Goal: Information Seeking & Learning: Learn about a topic

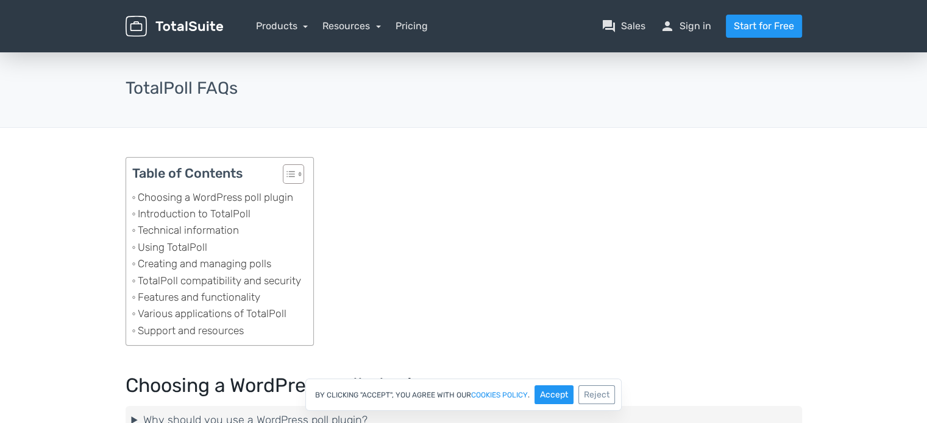
click at [173, 11] on div "menu Products TotalPoll WordPress Poll and Contest Plugin TotalContest TotalRat…" at bounding box center [463, 26] width 694 height 52
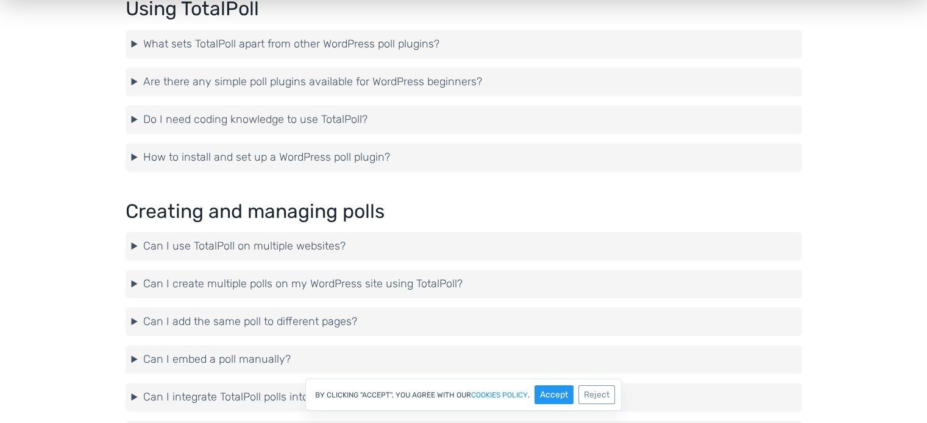
scroll to position [731, 0]
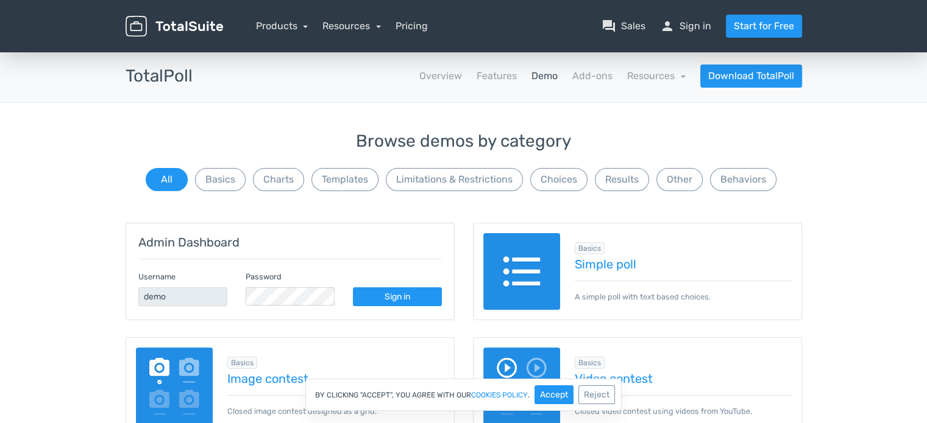
click at [150, 29] on img at bounding box center [173, 26] width 97 height 21
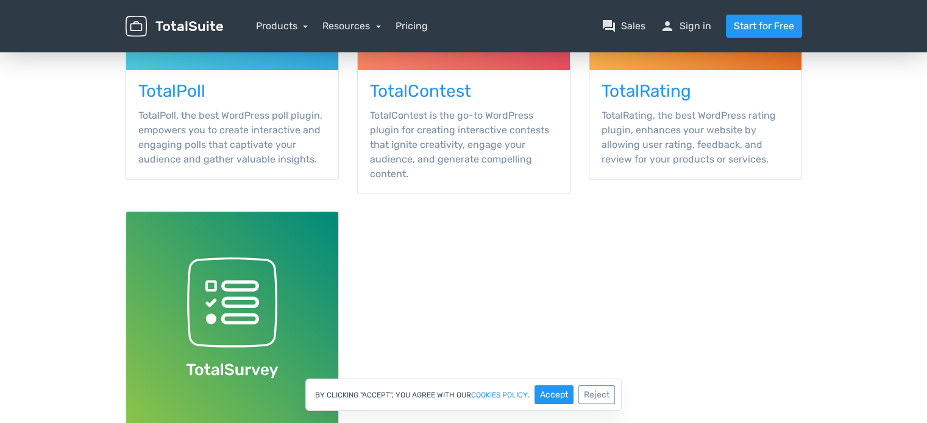
scroll to position [264, 0]
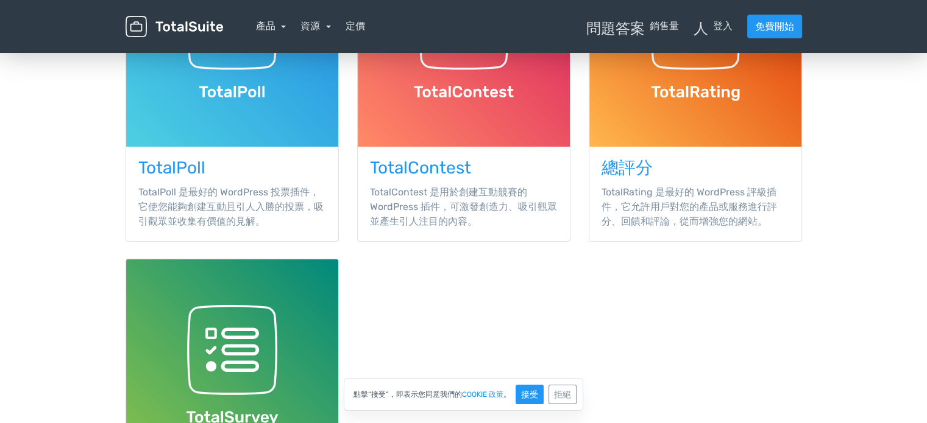
click at [836, 298] on main "TotalSuite 產品 WordPress 產品 47+ 個適用於 WordPress 的外掛程式和附加元件。 TotalPoll TotalPoll 是…" at bounding box center [463, 199] width 927 height 827
click at [827, 307] on main "TotalSuite 產品 WordPress 產品 47+ 個適用於 WordPress 的外掛程式和附加元件。 TotalPoll TotalPoll 是…" at bounding box center [463, 199] width 927 height 827
click at [819, 304] on main "TotalSuite 產品 WordPress 產品 47+ 個適用於 WordPress 的外掛程式和附加元件。 TotalPoll TotalPoll 是…" at bounding box center [463, 199] width 927 height 827
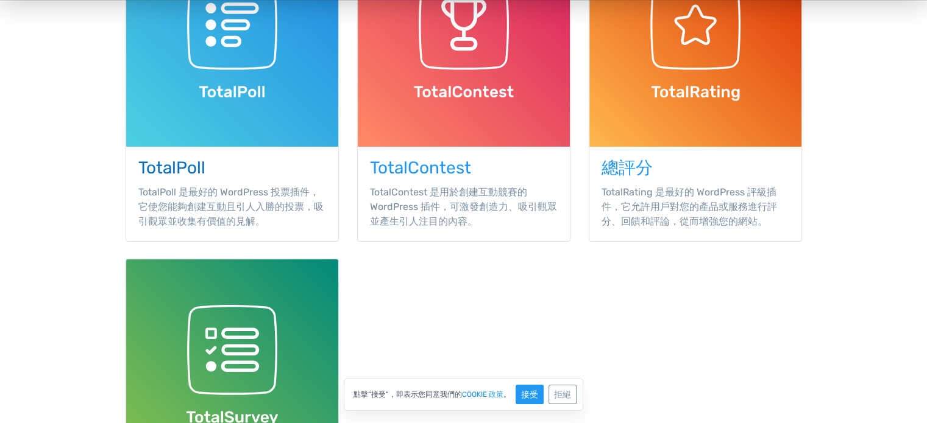
drag, startPoint x: 242, startPoint y: 60, endPoint x: 314, endPoint y: 65, distance: 72.0
click at [314, 65] on img at bounding box center [232, 41] width 212 height 212
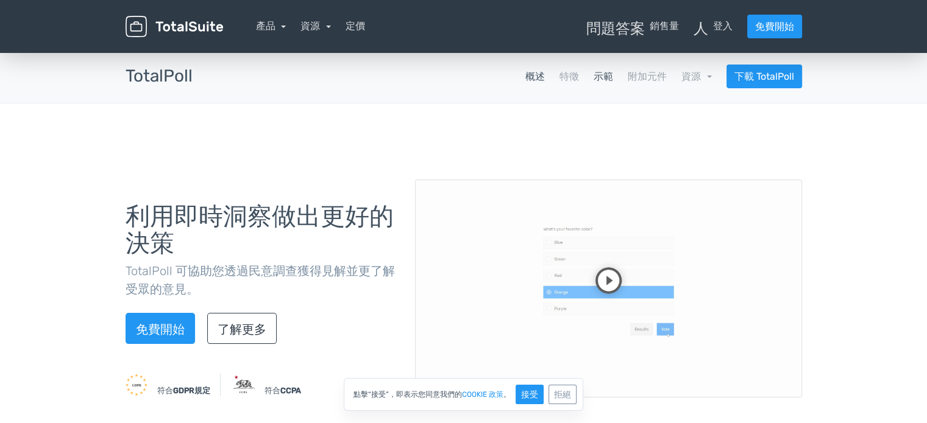
click at [608, 82] on font "示範" at bounding box center [602, 77] width 19 height 12
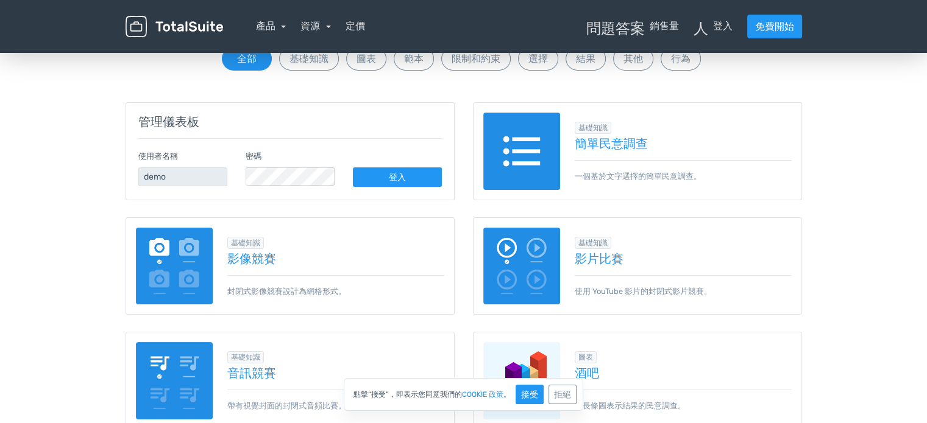
scroll to position [487, 0]
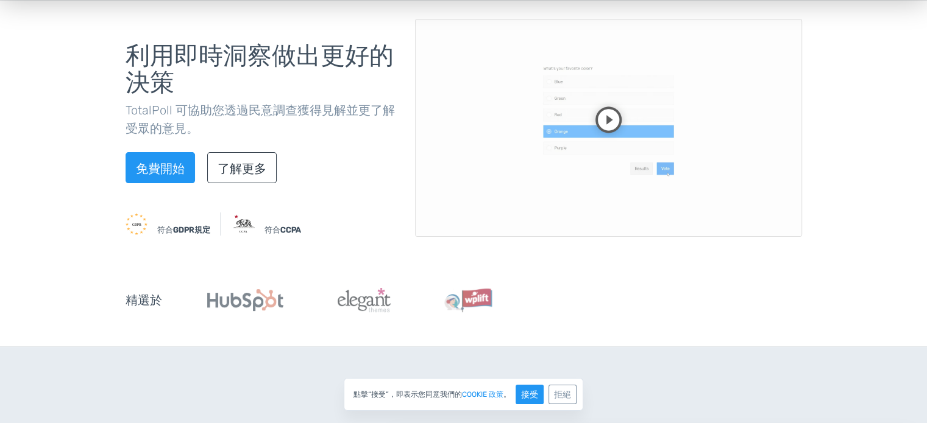
scroll to position [61, 0]
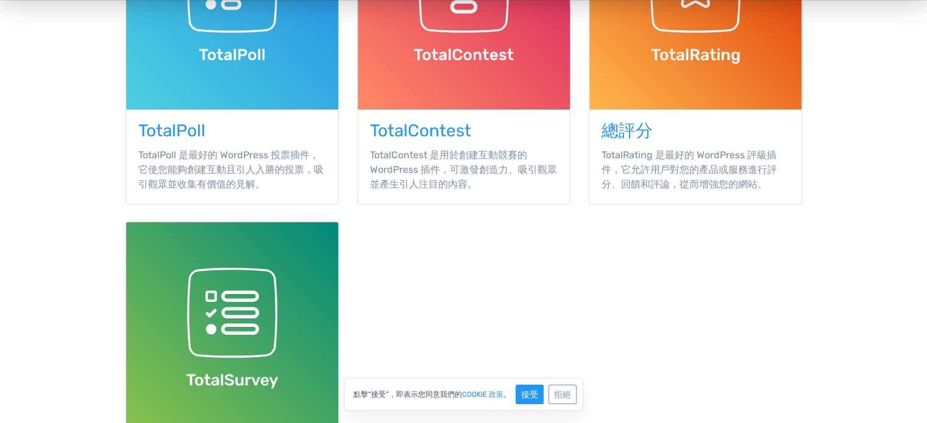
scroll to position [264, 0]
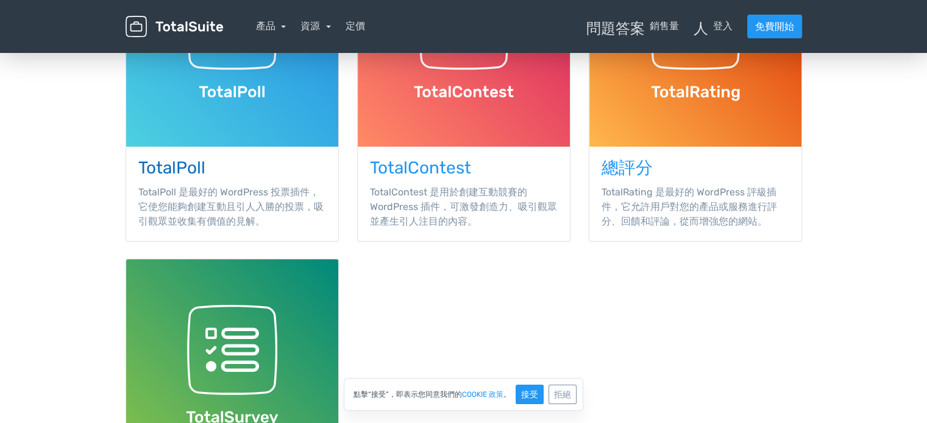
click at [168, 192] on font "TotalPoll 是最好的 WordPress 投票插件，它使您能夠創建互動且引人入勝的投票，吸引觀眾並收集有價值的見解。" at bounding box center [230, 206] width 185 height 41
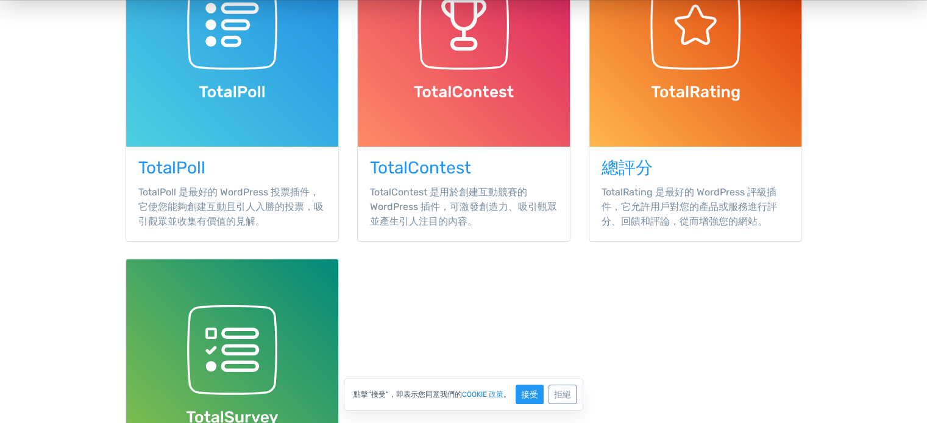
click at [403, 171] on font "TotalContest" at bounding box center [420, 168] width 101 height 20
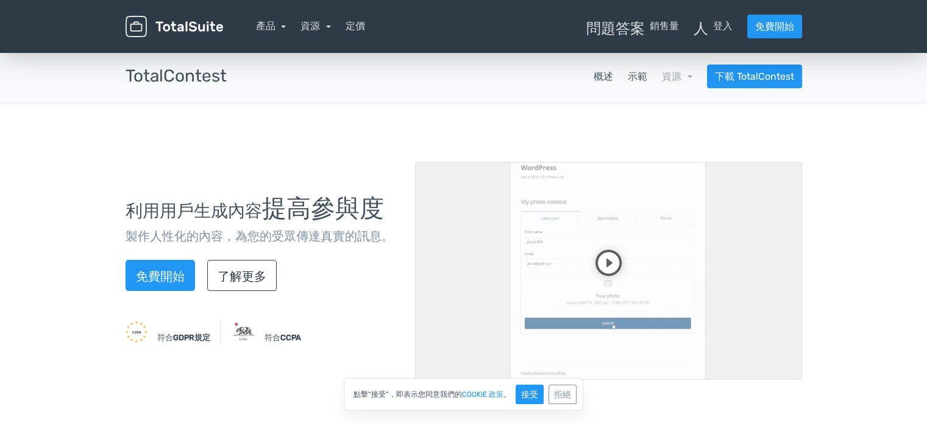
click at [638, 75] on font "示範" at bounding box center [636, 77] width 19 height 12
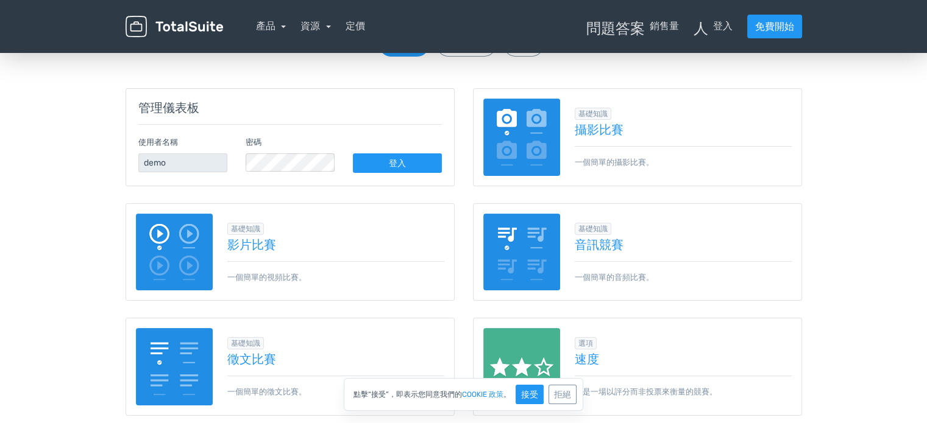
scroll to position [122, 0]
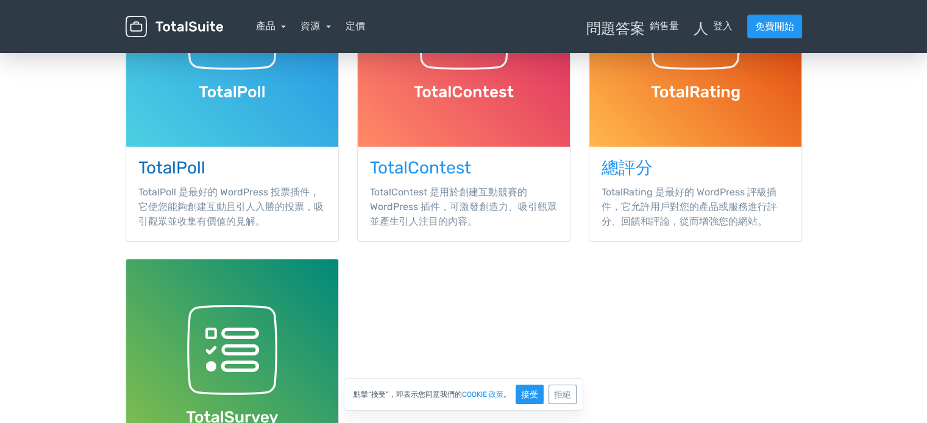
click at [202, 172] on font "TotalPoll" at bounding box center [171, 168] width 67 height 20
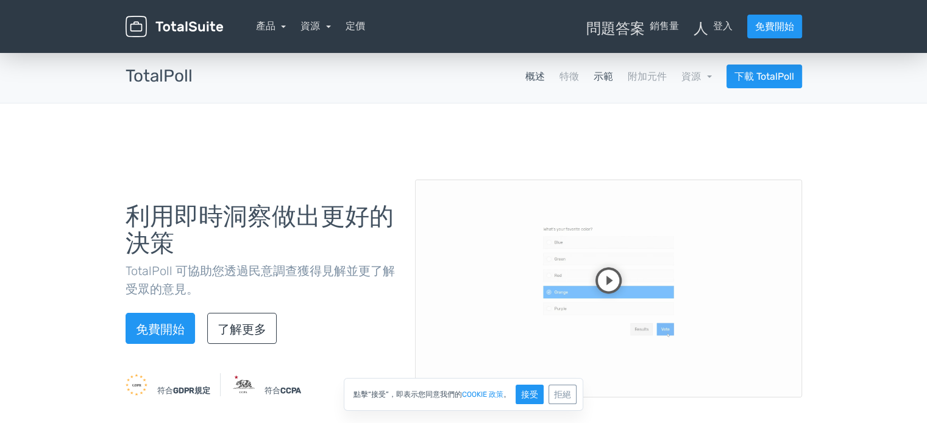
click at [598, 82] on font "示範" at bounding box center [602, 77] width 19 height 12
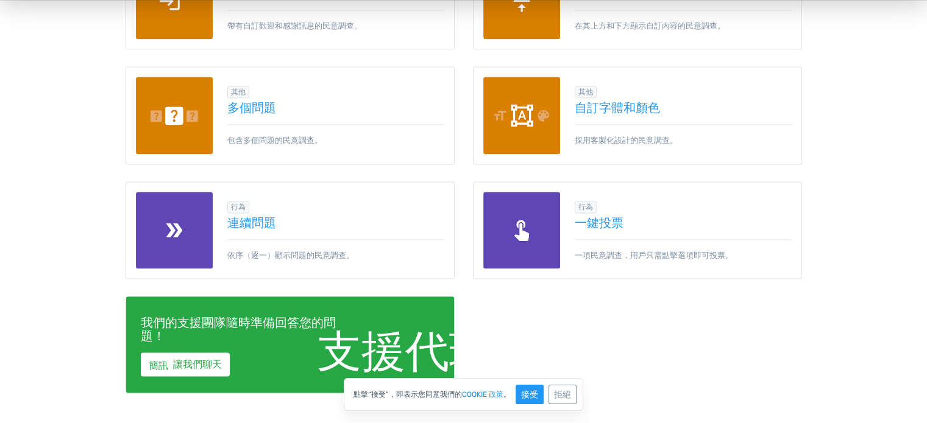
scroll to position [1767, 0]
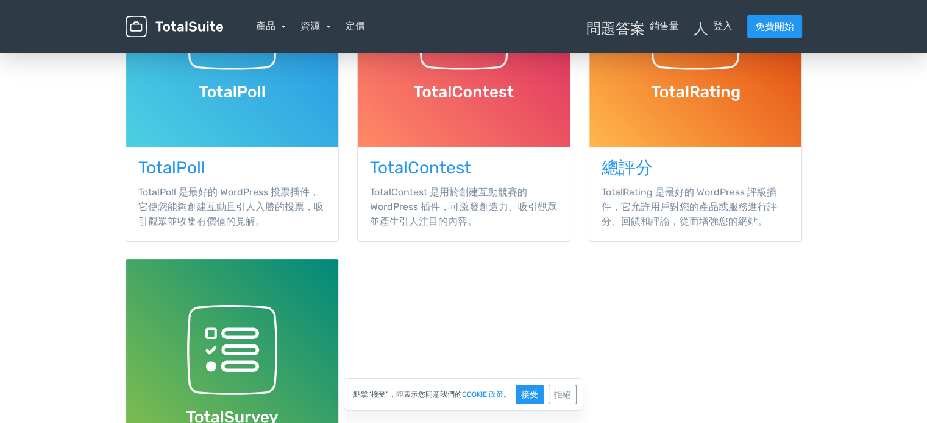
click at [648, 342] on div "TotalPoll TotalPoll 是最好的 WordPress 投票插件，它使您能夠創建互動且引人入勝的投票，吸引觀眾並收集有價值的見解。 TotalC…" at bounding box center [463, 258] width 694 height 649
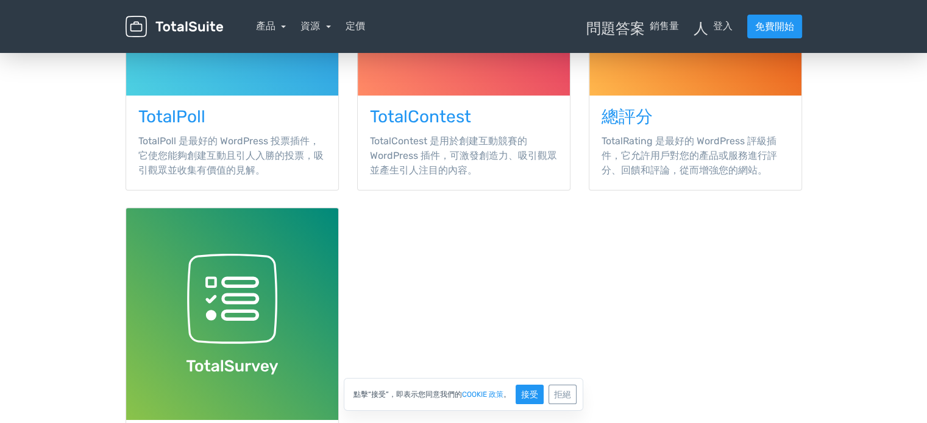
scroll to position [386, 0]
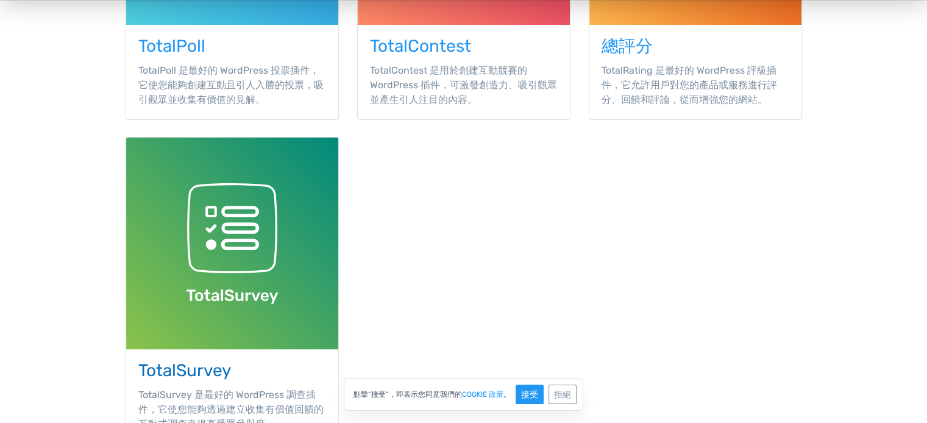
click at [213, 373] on font "TotalSurvey" at bounding box center [184, 371] width 93 height 20
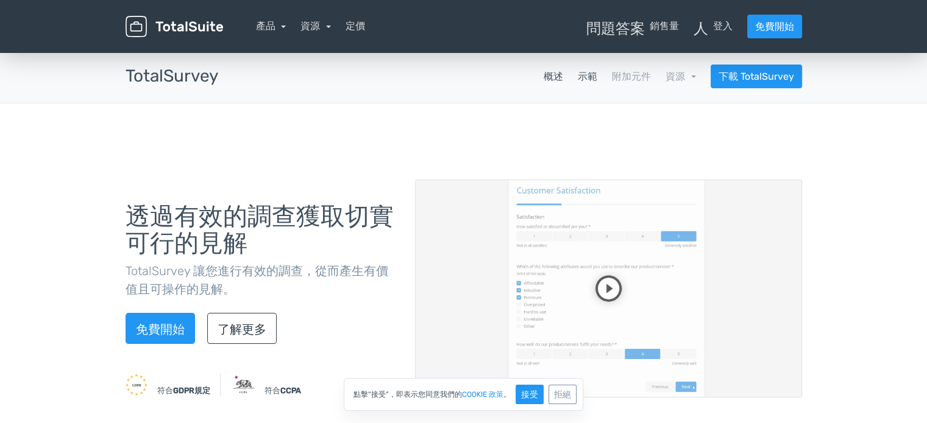
click at [582, 75] on font "示範" at bounding box center [586, 77] width 19 height 12
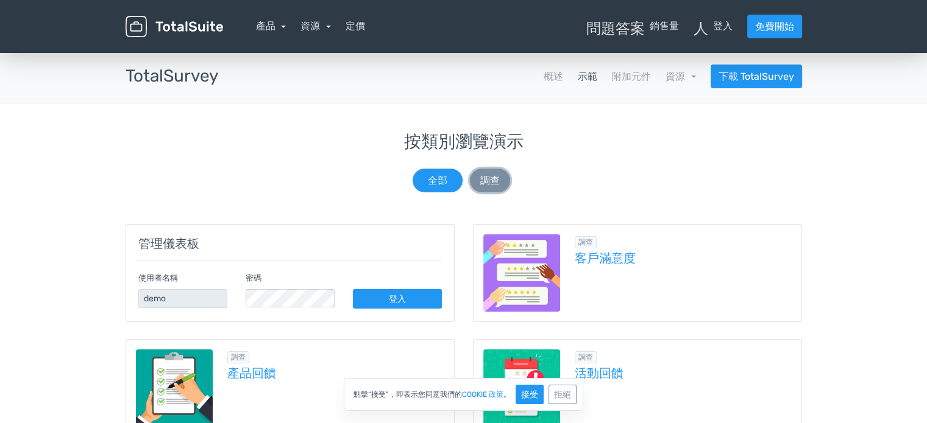
click at [490, 179] on font "調查" at bounding box center [489, 181] width 19 height 12
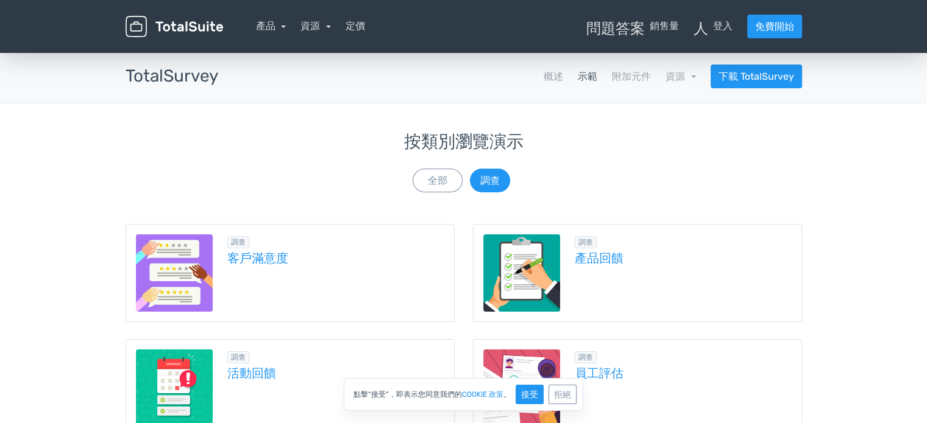
click at [604, 172] on div "按類別瀏覽演示 全部 調查" at bounding box center [463, 164] width 676 height 62
click at [195, 26] on img at bounding box center [173, 26] width 97 height 21
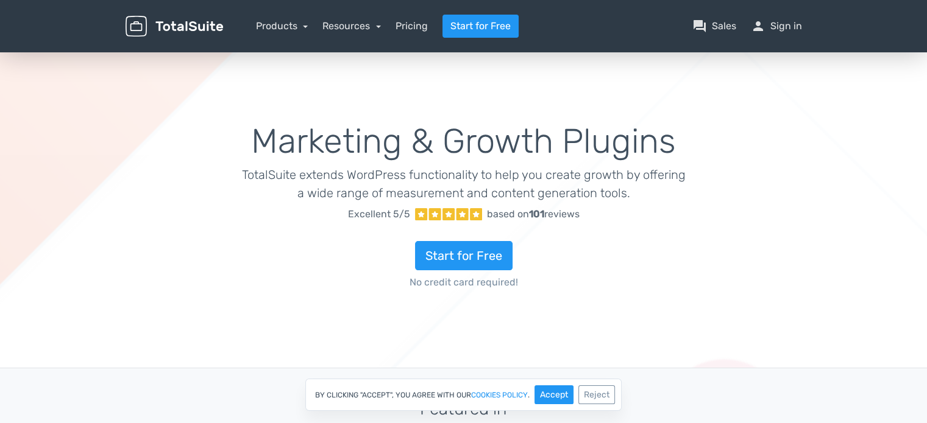
click at [51, 348] on div "Marketing & Growth Plugins TotalSuite extends WordPress functionality to help y…" at bounding box center [463, 209] width 927 height 319
click at [420, 25] on link "Pricing" at bounding box center [411, 26] width 32 height 15
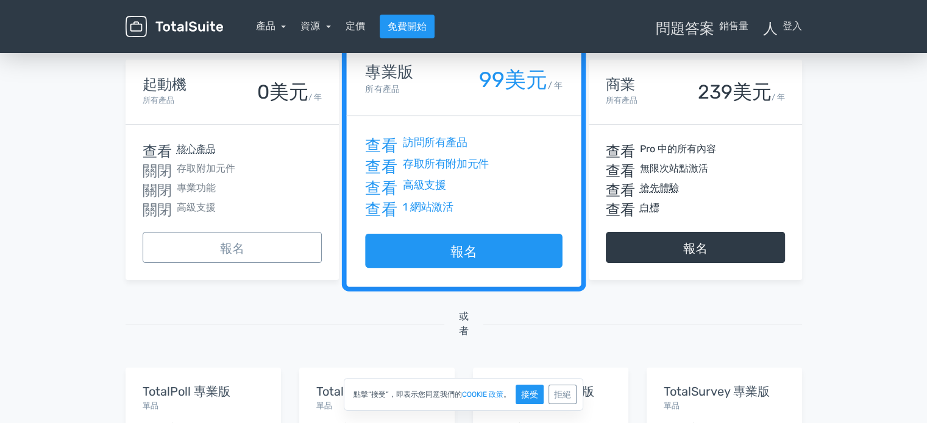
scroll to position [61, 0]
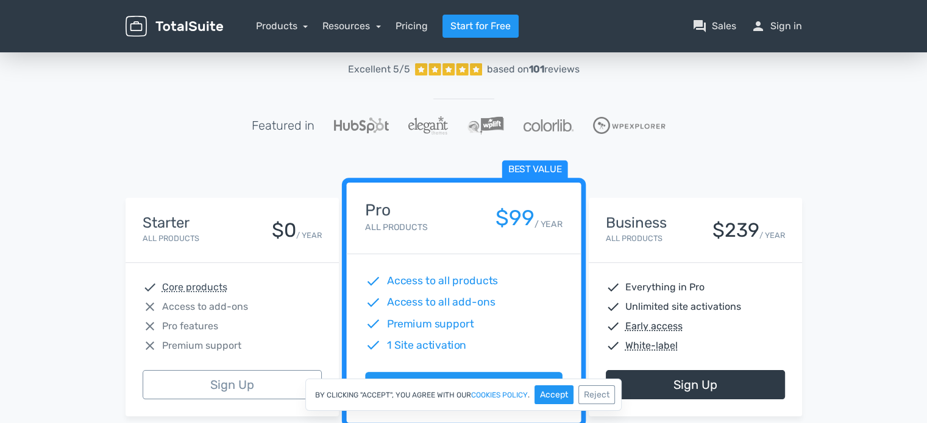
click at [850, 314] on div "13,945 Happy Customers, Join them [DATE]! Excellent 5/5 based on 101 reviews Fe…" at bounding box center [463, 389] width 927 height 800
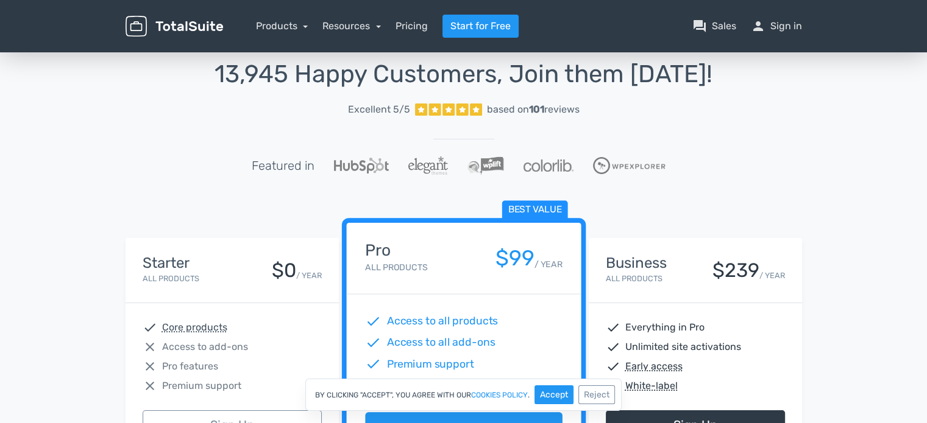
scroll to position [0, 0]
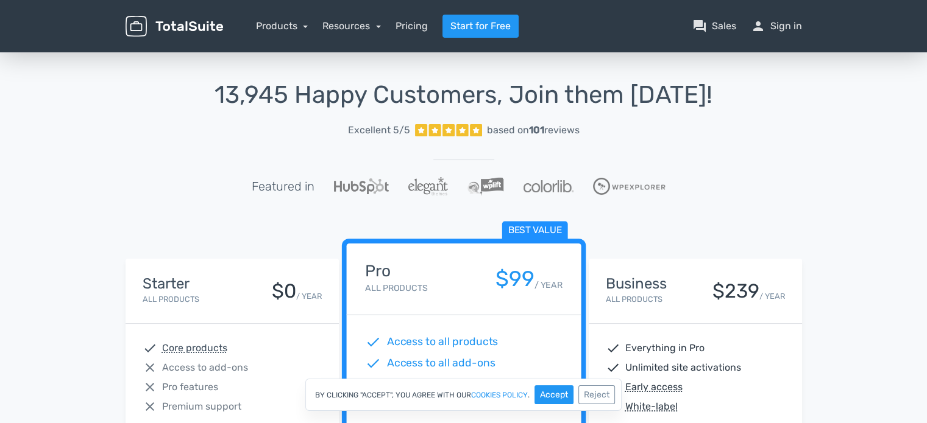
click at [763, 166] on div "13,945 Happy Customers, Join them [DATE]! Excellent 5/5 based on 101 reviews Fe…" at bounding box center [463, 153] width 676 height 143
click at [473, 21] on link "Start for Free" at bounding box center [480, 26] width 76 height 23
click at [785, 174] on div "13,945 Happy Customers, Join them [DATE]! Excellent 5/5 based on 101 reviews Fe…" at bounding box center [463, 153] width 676 height 143
click at [785, 174] on div "13,945 Happy Customers, Join them Today! Excellent 5/5 based on 101 reviews Fea…" at bounding box center [463, 153] width 676 height 143
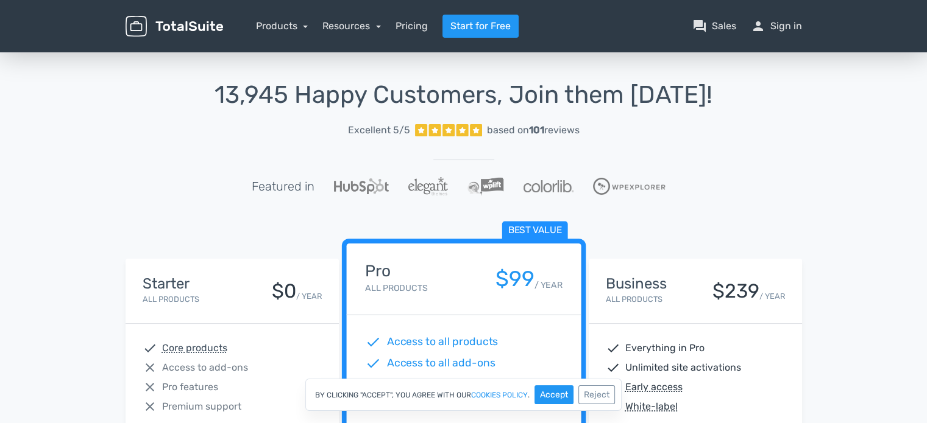
click at [785, 174] on div "13,945 Happy Customers, Join them Today! Excellent 5/5 based on 101 reviews Fea…" at bounding box center [463, 153] width 676 height 143
click at [348, 29] on link "Resources" at bounding box center [351, 26] width 58 height 12
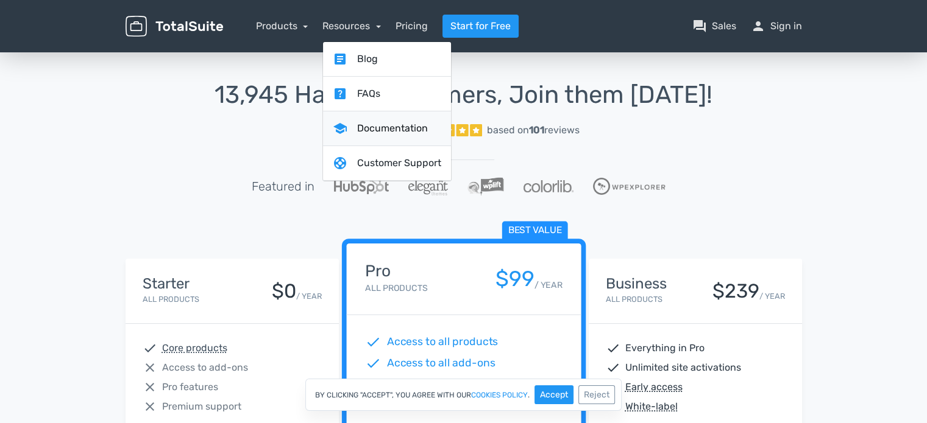
click at [399, 124] on link "school Documentation" at bounding box center [387, 128] width 128 height 35
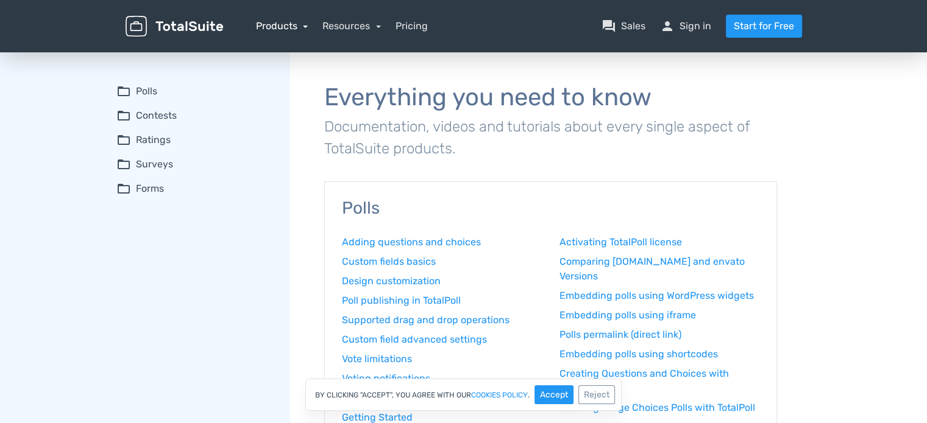
click at [297, 25] on link "Products" at bounding box center [282, 26] width 52 height 12
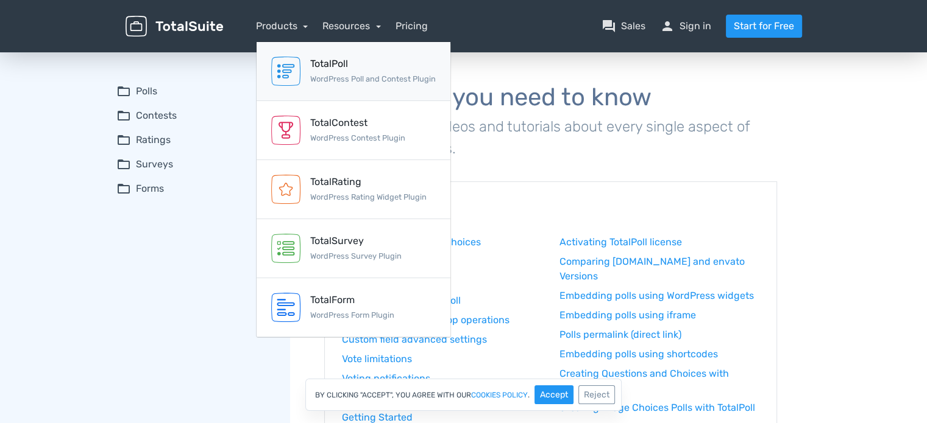
click at [372, 90] on link "TotalPoll WordPress Poll and Contest Plugin" at bounding box center [353, 71] width 194 height 59
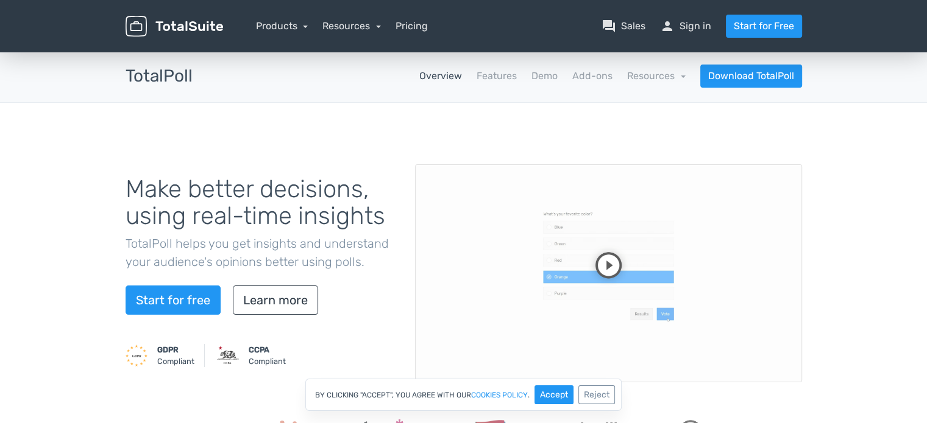
click at [174, 29] on img at bounding box center [173, 26] width 97 height 21
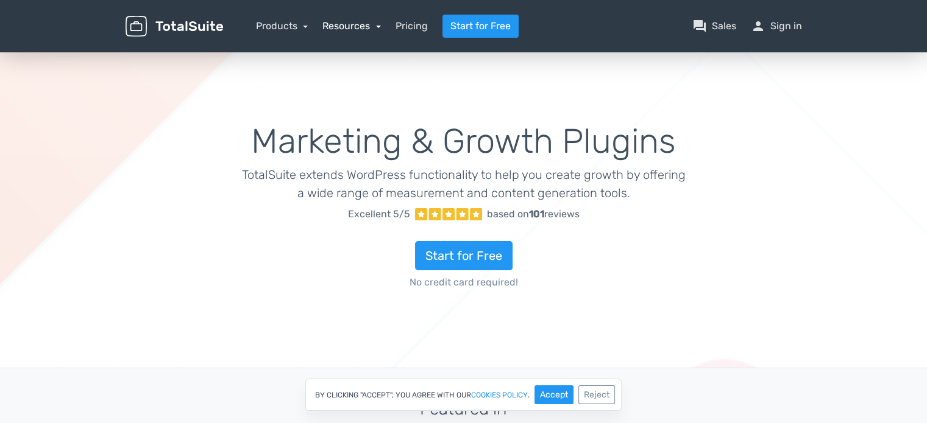
click at [369, 27] on link "Resources" at bounding box center [351, 26] width 58 height 12
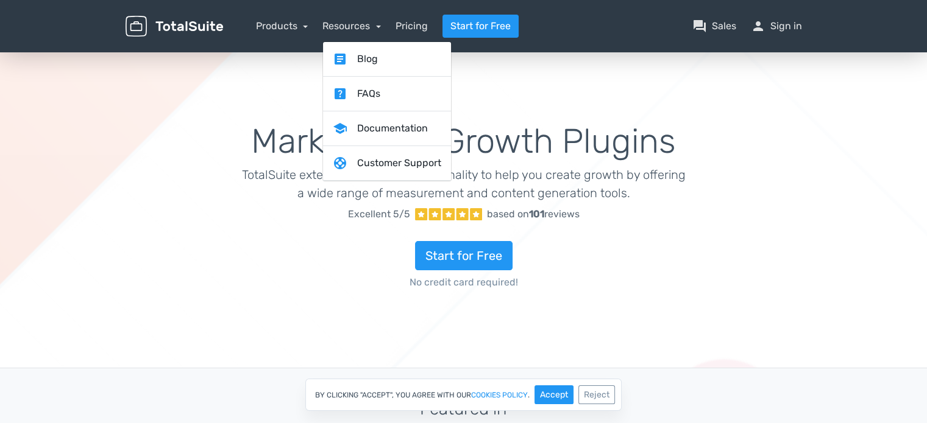
click at [172, 28] on img at bounding box center [173, 26] width 97 height 21
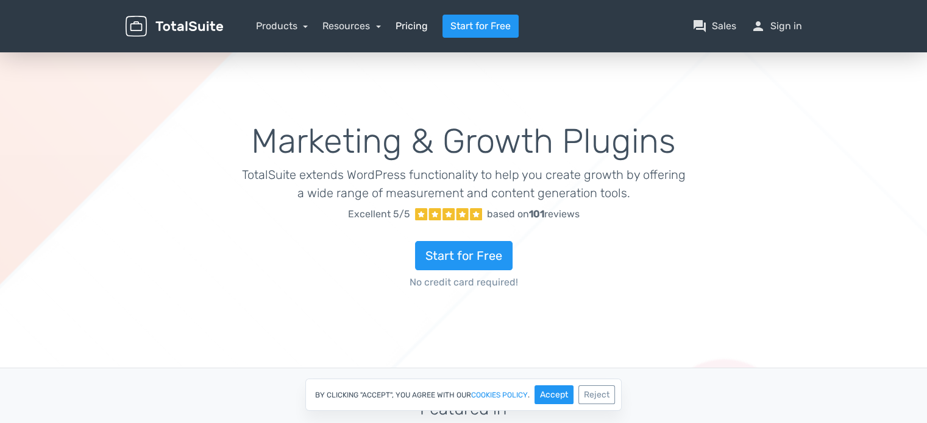
click at [422, 24] on link "Pricing" at bounding box center [411, 26] width 32 height 15
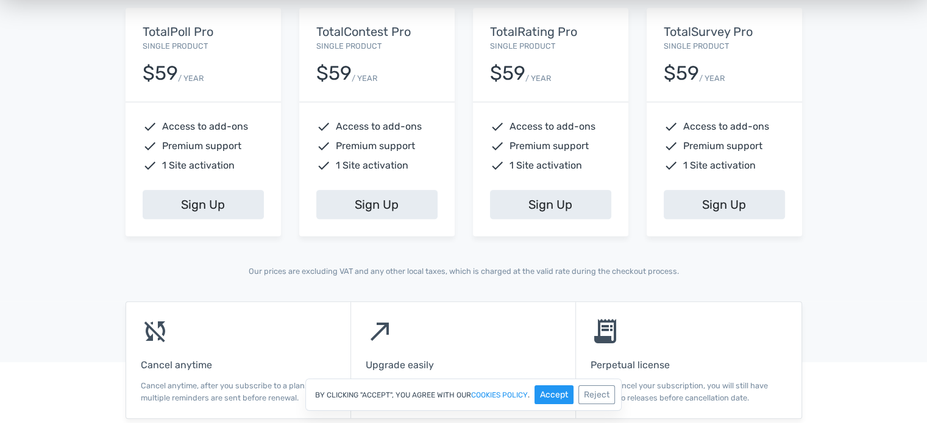
scroll to position [426, 0]
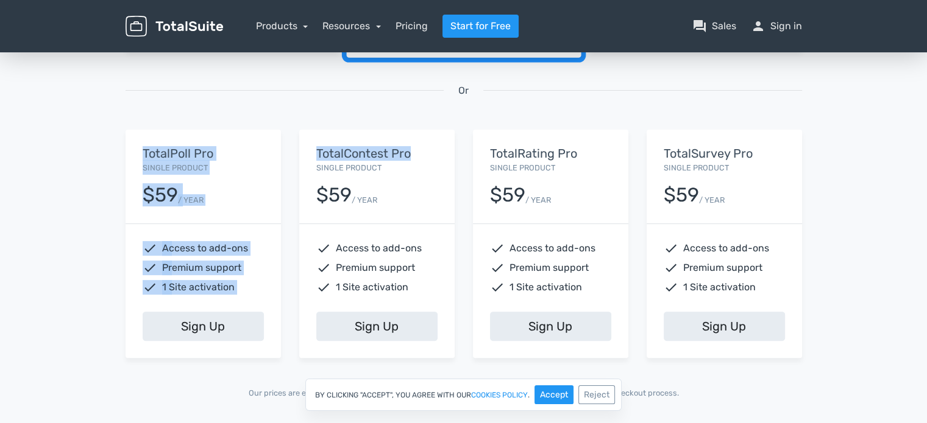
drag, startPoint x: 138, startPoint y: 153, endPoint x: 414, endPoint y: 150, distance: 276.6
click at [427, 148] on div "Starter All Products $0 / YEAR check Core products close Access to add-ons clos…" at bounding box center [463, 101] width 694 height 572
click at [97, 161] on div "13,945 Happy Customers, Join them [DATE]! Excellent 5/5 based on 101 reviews Fe…" at bounding box center [463, 24] width 927 height 800
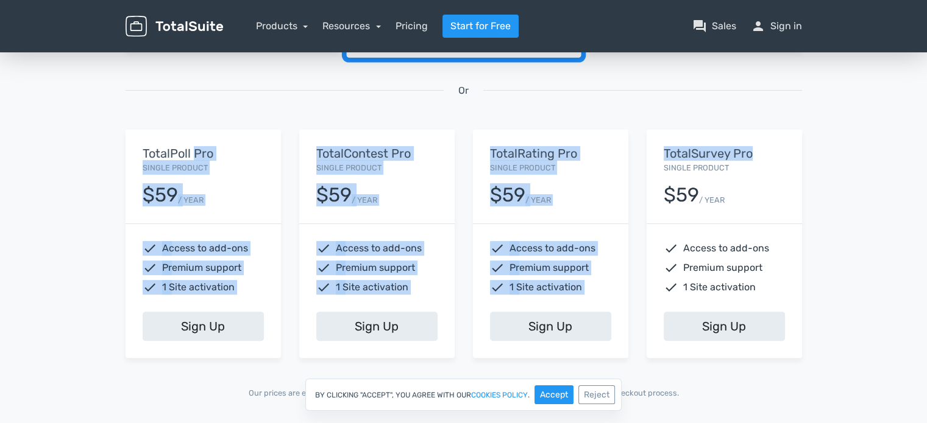
drag, startPoint x: 744, startPoint y: 149, endPoint x: 209, endPoint y: 148, distance: 535.5
click at [199, 148] on div "Starter All Products $0 / YEAR check Core products close Access to add-ons clos…" at bounding box center [463, 101] width 694 height 572
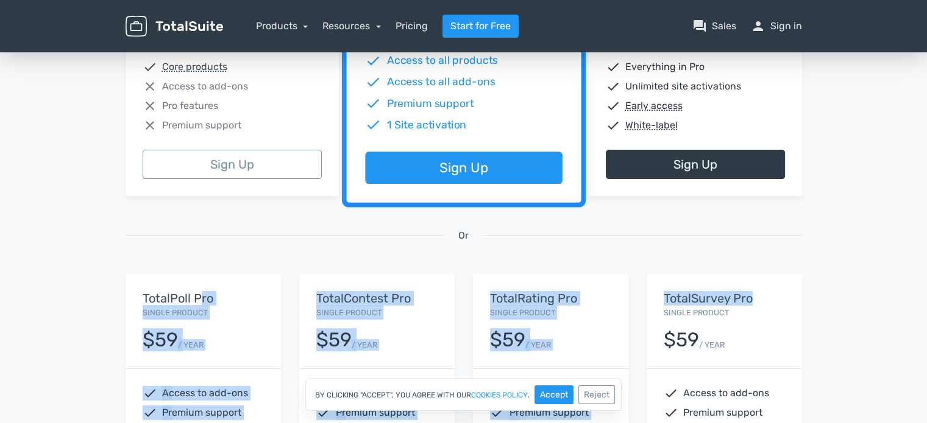
scroll to position [183, 0]
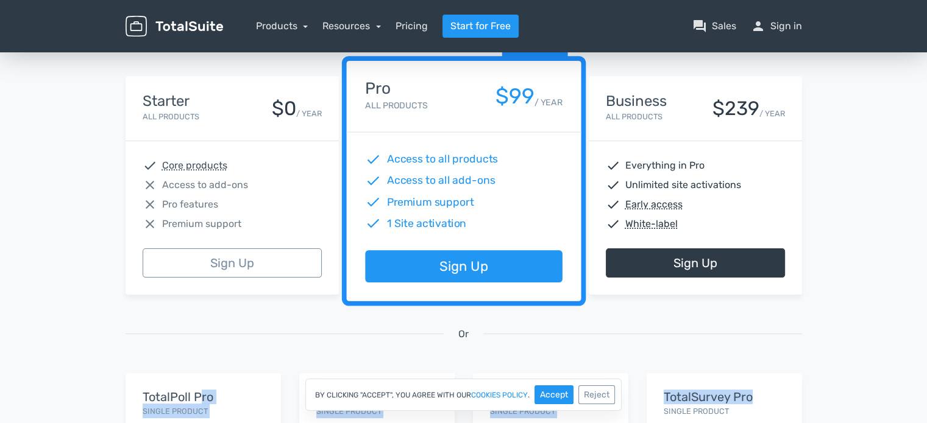
click at [869, 378] on div "13,945 Happy Customers, Join them [DATE]! Excellent 5/5 based on 101 reviews Fe…" at bounding box center [463, 267] width 927 height 800
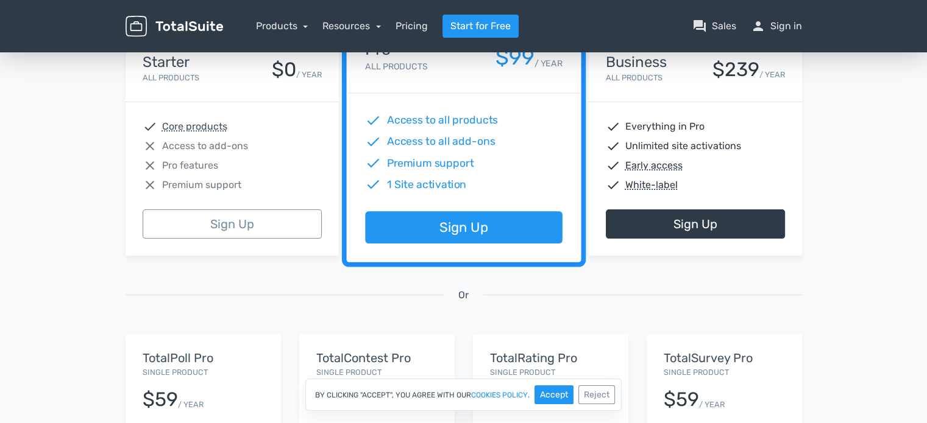
scroll to position [244, 0]
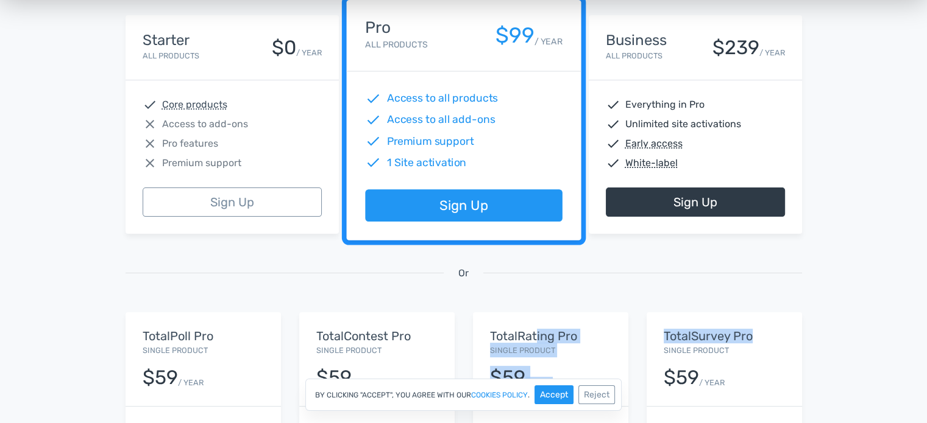
drag, startPoint x: 754, startPoint y: 335, endPoint x: 534, endPoint y: 333, distance: 219.9
click at [534, 333] on div "Starter All Products $0 / YEAR check Core products close Access to add-ons clos…" at bounding box center [463, 284] width 694 height 572
click at [138, 331] on div "TotalPoll Pro Single Product $59 / YEAR" at bounding box center [202, 360] width 155 height 94
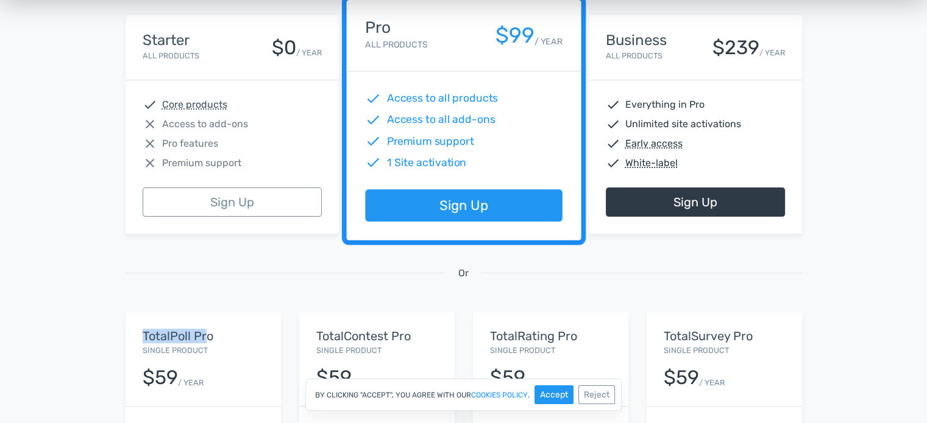
drag, startPoint x: 139, startPoint y: 335, endPoint x: 207, endPoint y: 334, distance: 68.2
click at [207, 334] on div "TotalPoll Pro Single Product $59 / YEAR" at bounding box center [202, 360] width 155 height 94
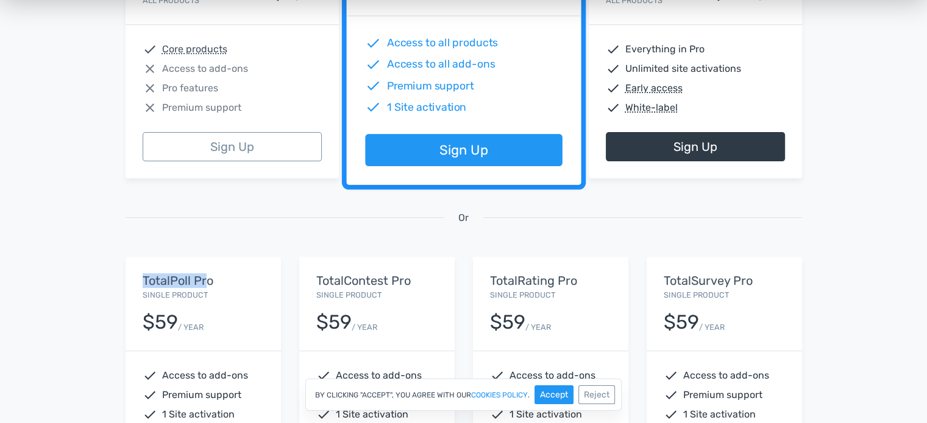
scroll to position [365, 0]
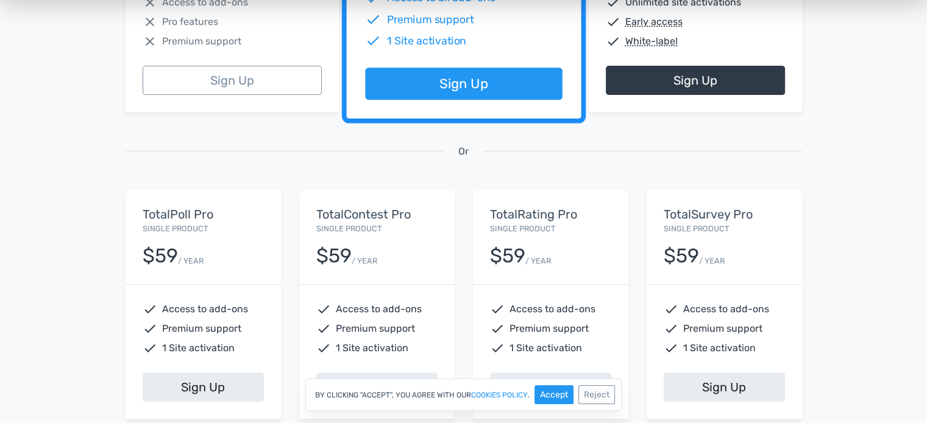
click at [820, 311] on div "13,945 Happy Customers, Join them [DATE]! Excellent 5/5 based on 101 reviews Fe…" at bounding box center [463, 84] width 927 height 800
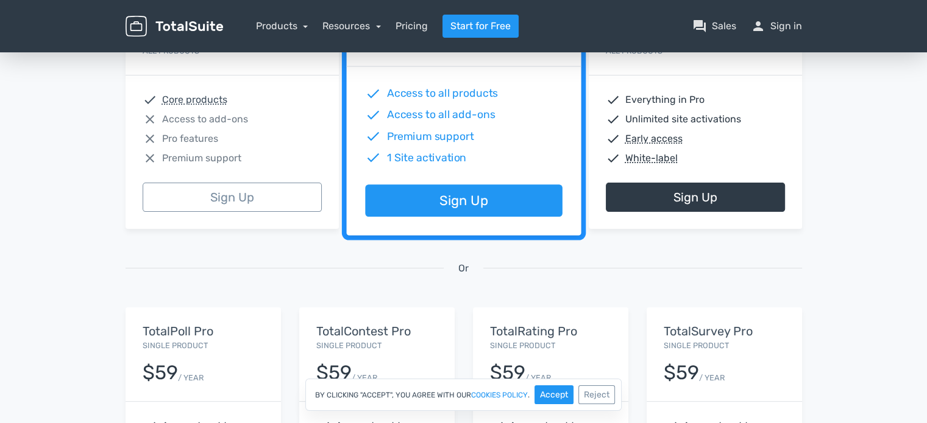
scroll to position [183, 0]
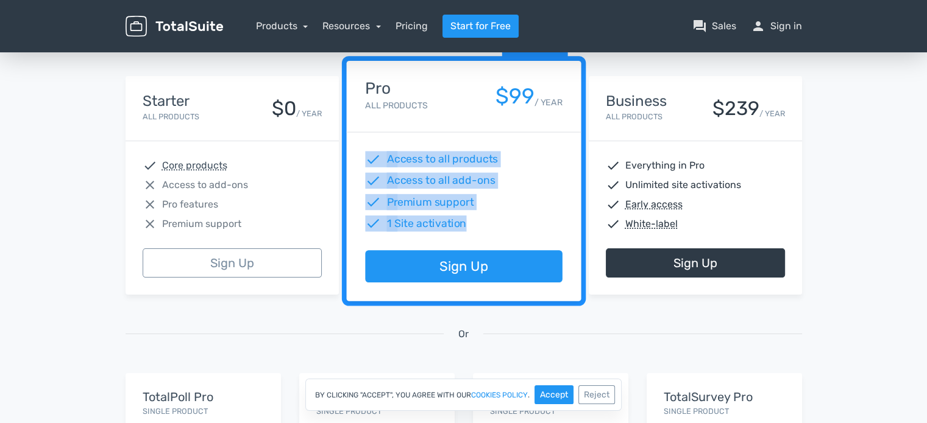
drag, startPoint x: 473, startPoint y: 230, endPoint x: 359, endPoint y: 163, distance: 132.5
click at [359, 163] on div "check Access to all products check Access to all add-ons check Premium support …" at bounding box center [463, 192] width 235 height 118
copy div "check Access to all products check Access to all add-ons check Premium support …"
